Goal: Task Accomplishment & Management: Use online tool/utility

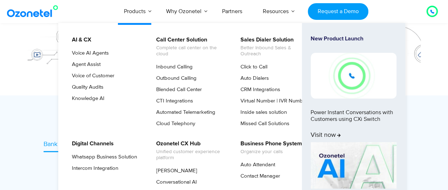
scroll to position [283, 0]
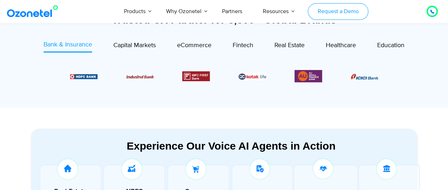
click at [350, 10] on link "Request a Demo" at bounding box center [337, 11] width 60 height 17
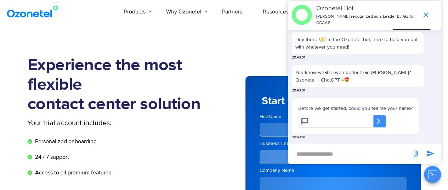
click at [39, 17] on img at bounding box center [33, 11] width 57 height 13
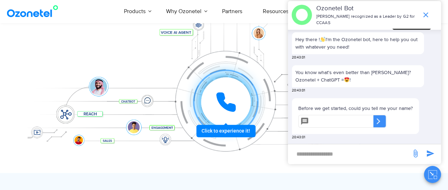
click at [225, 129] on div at bounding box center [226, 102] width 70 height 70
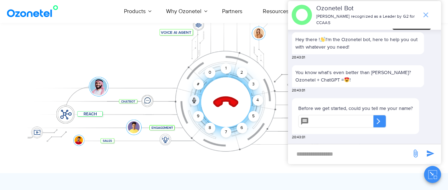
click at [424, 13] on icon "end chat or minimize" at bounding box center [425, 14] width 5 height 5
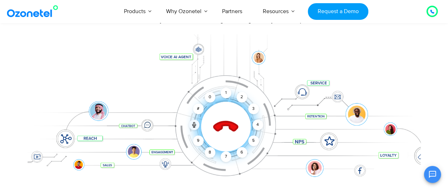
scroll to position [71, 0]
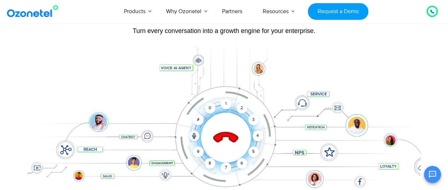
drag, startPoint x: 177, startPoint y: 67, endPoint x: 202, endPoint y: 62, distance: 25.3
click at [178, 67] on div "Click to end call Call connected 1 2 3 4 5 6 7 8 9 # 0" at bounding box center [224, 123] width 393 height 120
click at [202, 59] on div at bounding box center [224, 126] width 393 height 163
drag, startPoint x: 226, startPoint y: 106, endPoint x: 235, endPoint y: 107, distance: 9.0
click at [226, 106] on div "1" at bounding box center [225, 103] width 11 height 11
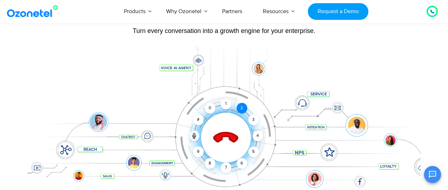
click at [241, 104] on div "2" at bounding box center [241, 108] width 11 height 11
click at [416, 44] on div "Orchestrate Intelligent Customer Experiences Turn every conversation into a gro…" at bounding box center [224, 91] width 393 height 234
click at [258, 133] on div "4" at bounding box center [257, 135] width 11 height 11
click at [256, 150] on div "5" at bounding box center [253, 151] width 11 height 11
click at [242, 162] on div "6" at bounding box center [241, 163] width 11 height 11
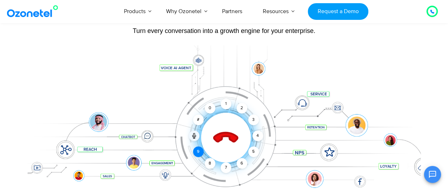
click at [201, 151] on div "9" at bounding box center [198, 151] width 11 height 11
click at [194, 134] on icon at bounding box center [193, 134] width 1 height 3
click at [218, 138] on icon at bounding box center [225, 137] width 25 height 25
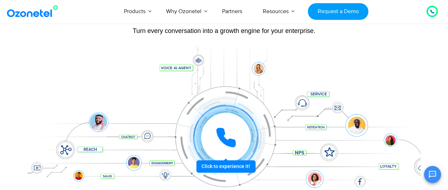
click at [218, 134] on icon at bounding box center [226, 137] width 18 height 18
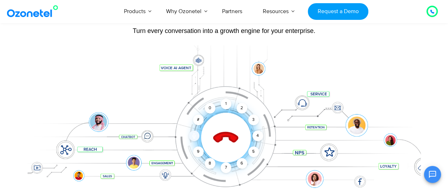
click at [196, 134] on icon at bounding box center [194, 136] width 6 height 6
click at [242, 110] on div "2" at bounding box center [241, 108] width 11 height 11
click at [219, 105] on div "1 2 3 4 5 6 7 8 9 # 0" at bounding box center [199, 109] width 50 height 50
click at [224, 105] on div "1" at bounding box center [225, 103] width 11 height 11
click at [222, 139] on icon at bounding box center [225, 137] width 25 height 25
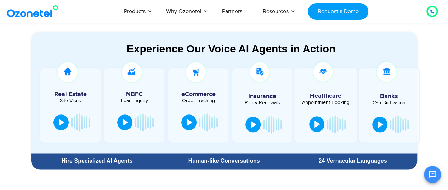
scroll to position [380, 0]
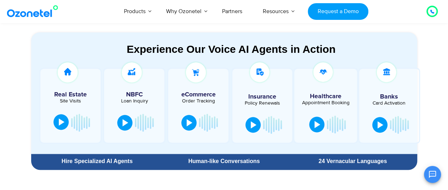
click at [63, 123] on div at bounding box center [62, 121] width 6 height 7
click at [62, 127] on button at bounding box center [63, 123] width 14 height 16
click at [189, 118] on div at bounding box center [189, 121] width 6 height 7
click at [194, 131] on div at bounding box center [199, 123] width 41 height 21
click at [193, 129] on button at bounding box center [191, 123] width 14 height 16
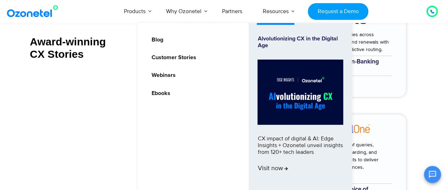
scroll to position [2882, 0]
